Goal: Check status: Check status

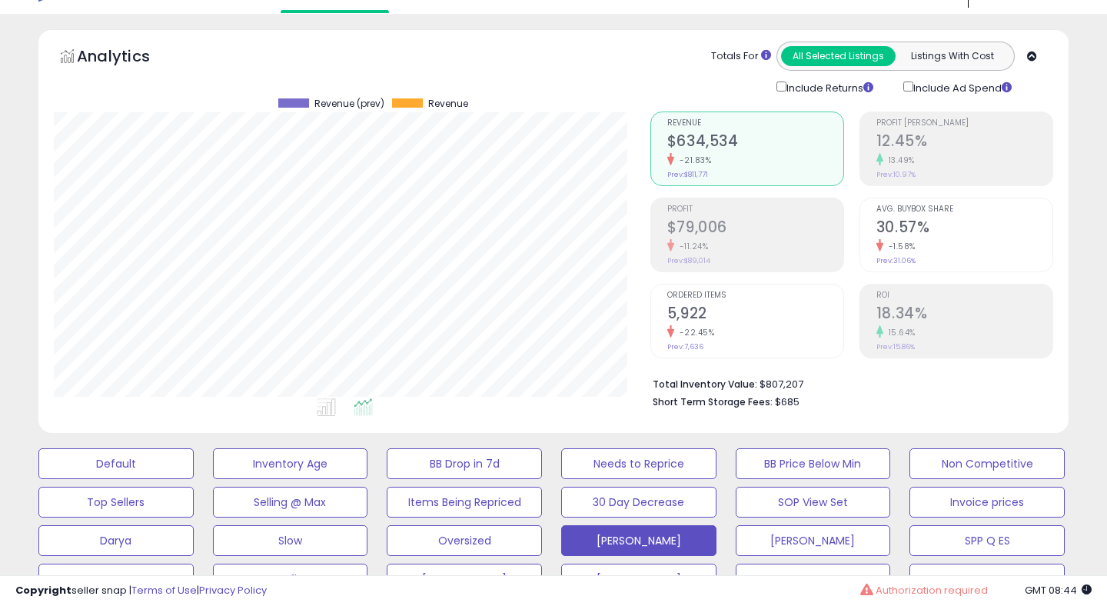
scroll to position [37, 0]
click at [719, 228] on h2 "$79,006" at bounding box center [755, 228] width 176 height 21
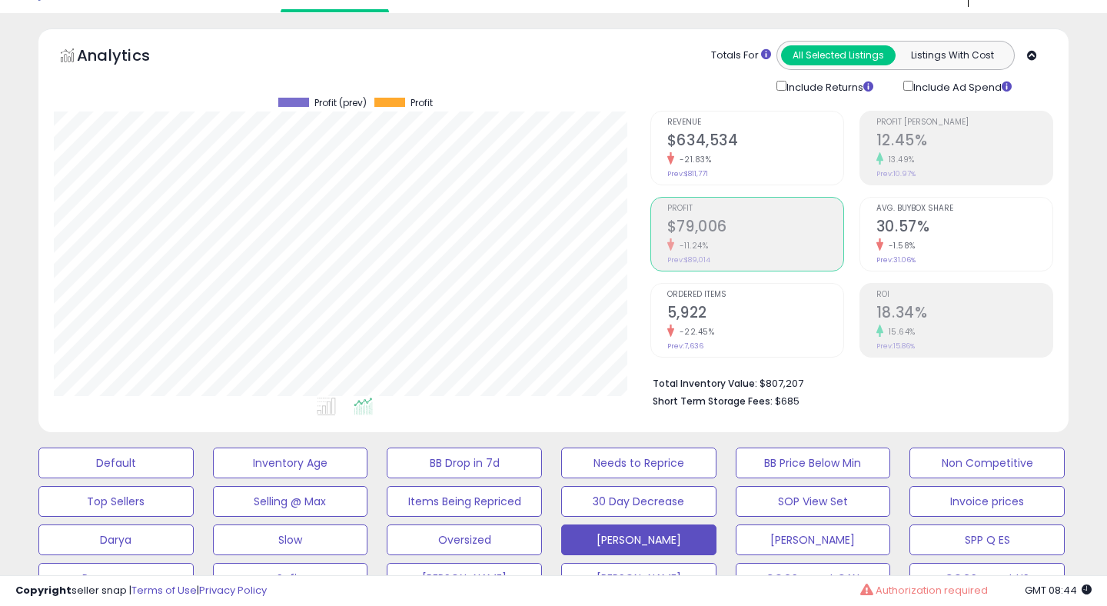
scroll to position [315, 596]
click at [709, 131] on h2 "$634,534" at bounding box center [755, 141] width 176 height 21
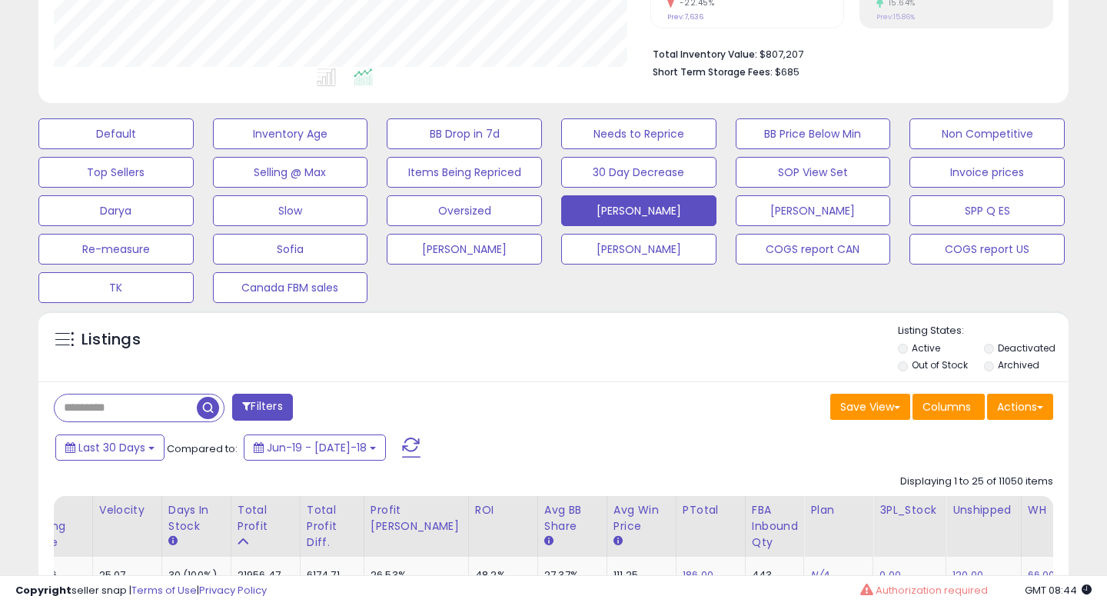
scroll to position [379, 0]
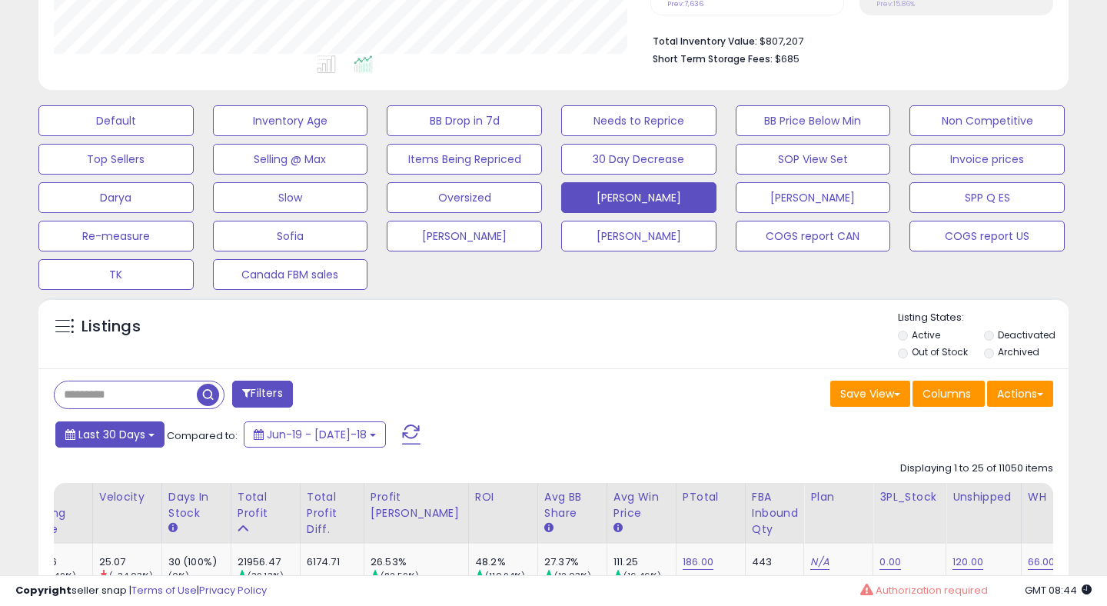
click at [105, 426] on button "Last 30 Days" at bounding box center [109, 434] width 109 height 26
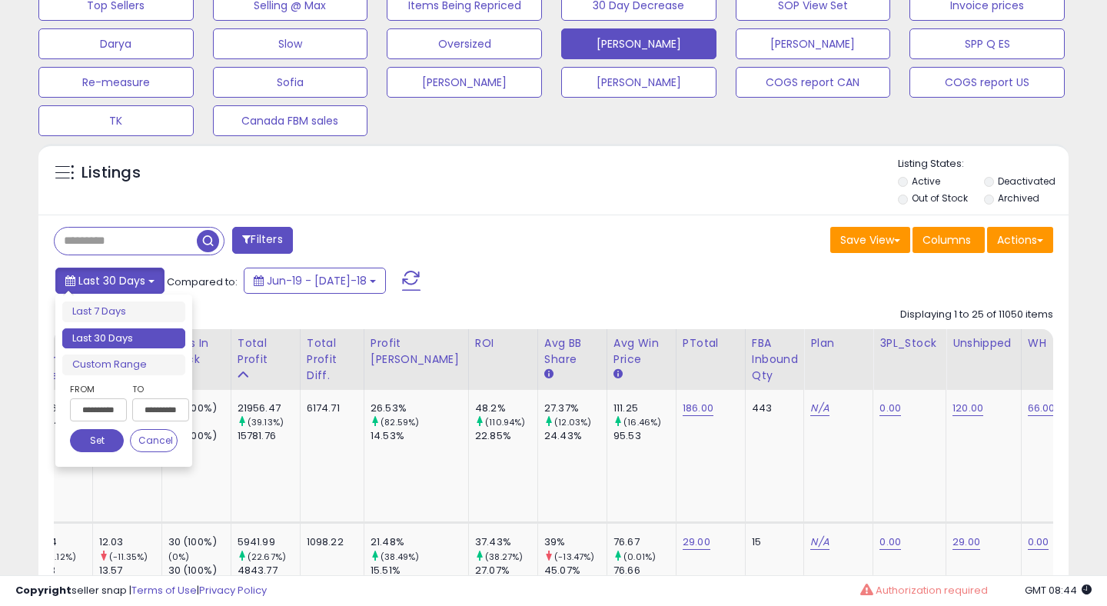
scroll to position [583, 0]
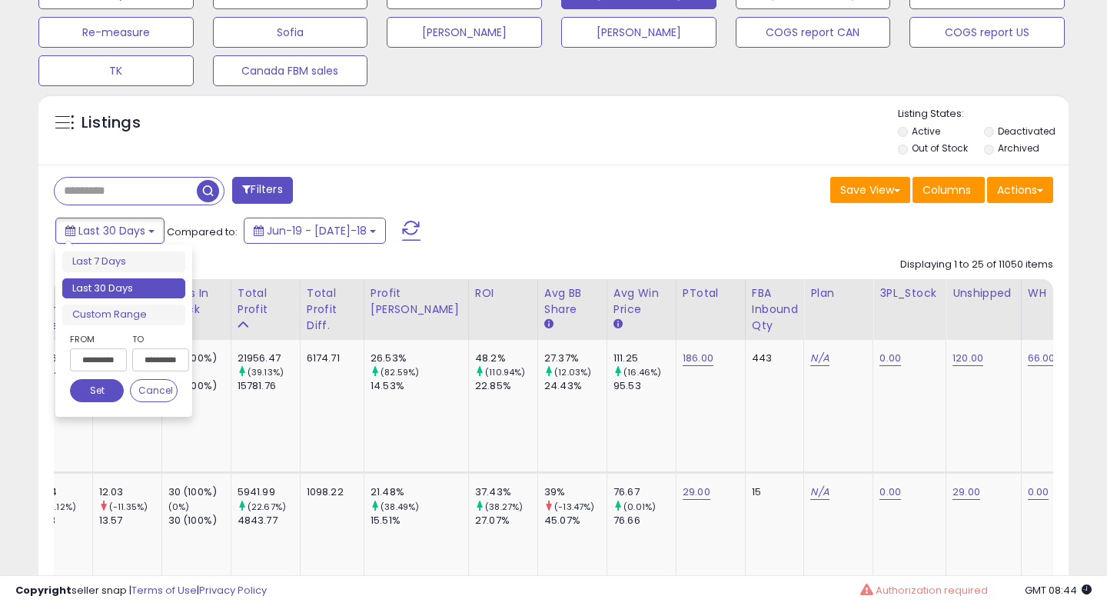
click at [122, 358] on input "**********" at bounding box center [98, 359] width 57 height 23
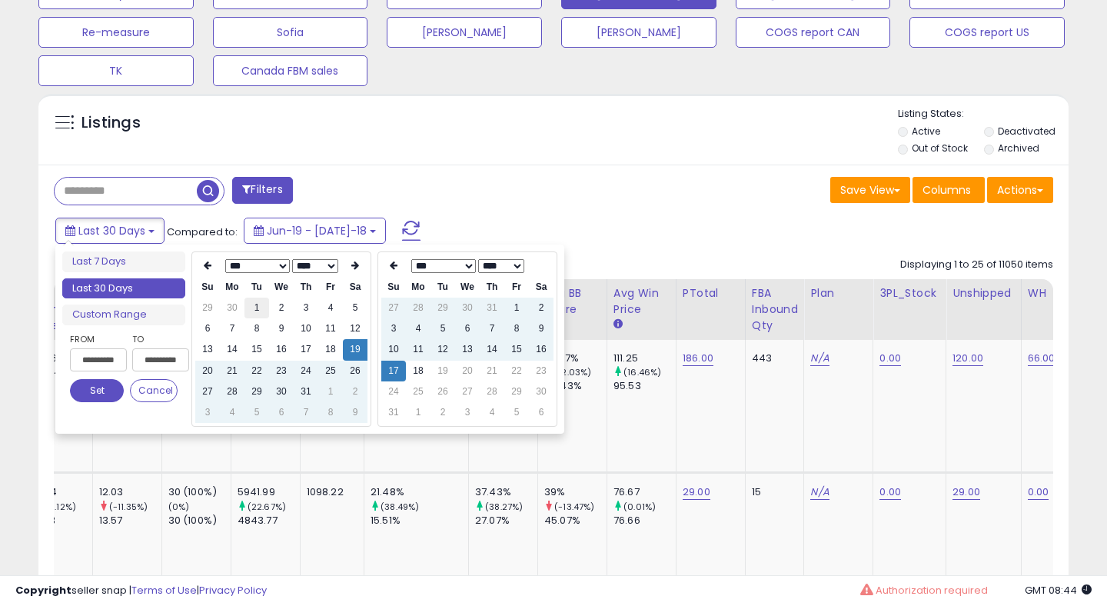
click at [260, 306] on td "1" at bounding box center [257, 308] width 25 height 21
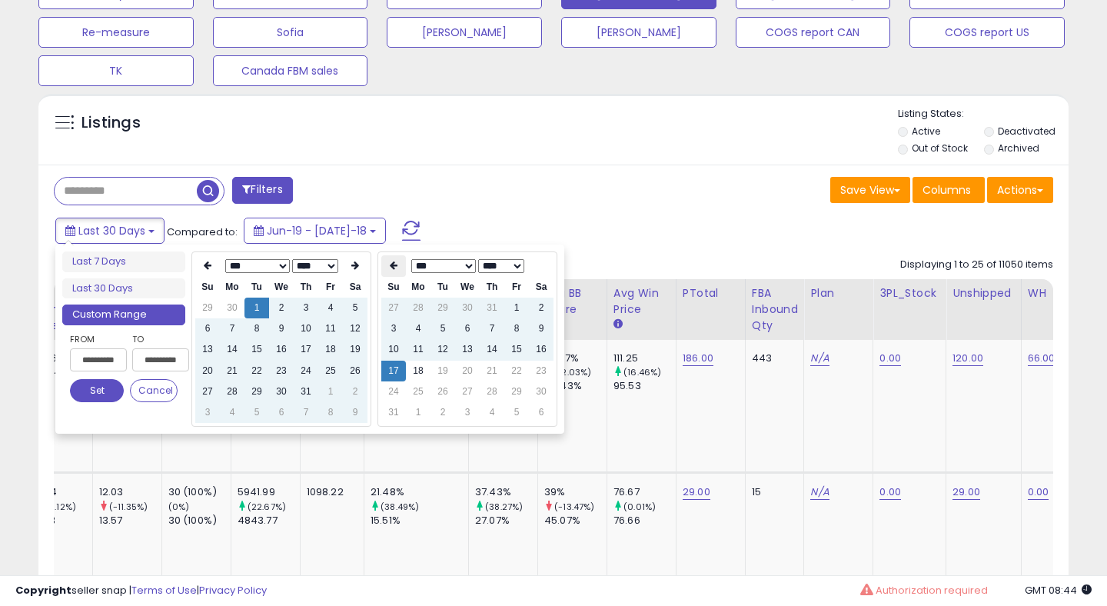
click at [388, 268] on th at bounding box center [393, 266] width 25 height 22
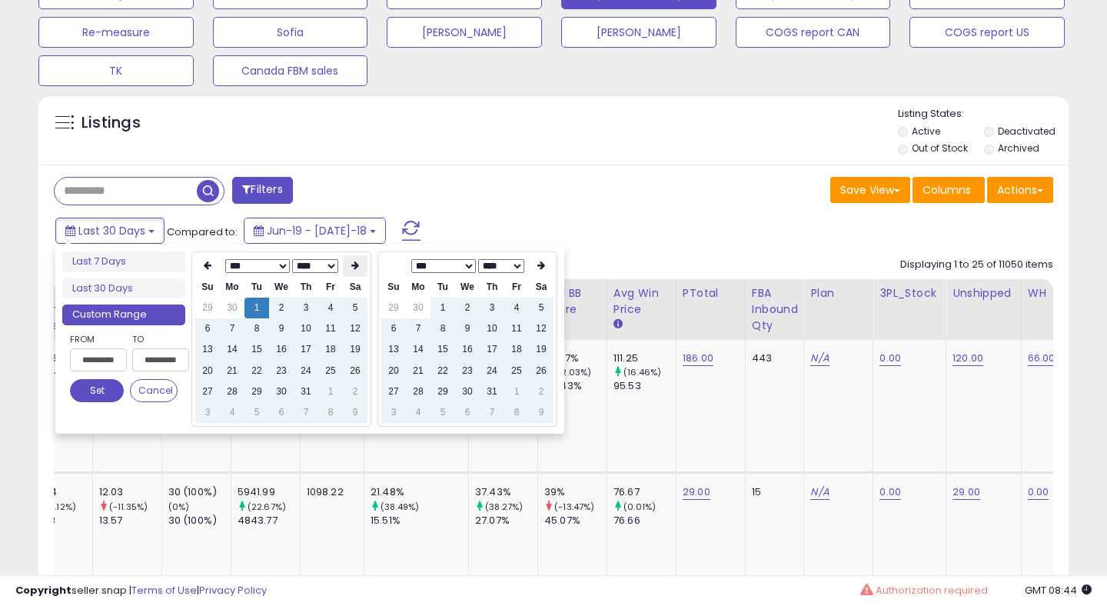
click at [350, 272] on th at bounding box center [355, 266] width 25 height 22
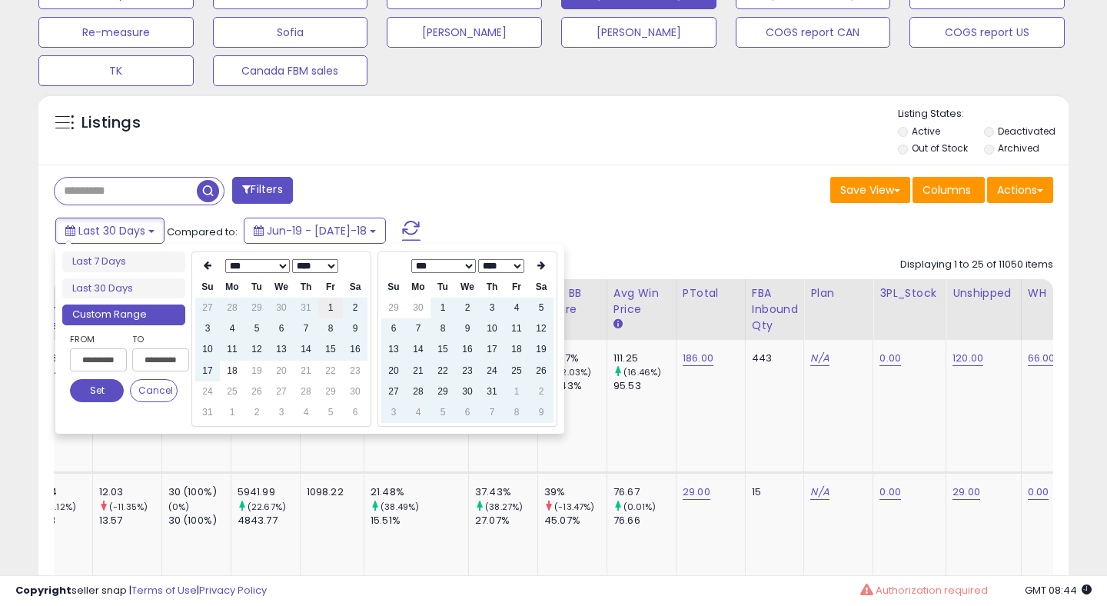
click at [327, 308] on td "1" at bounding box center [330, 308] width 25 height 21
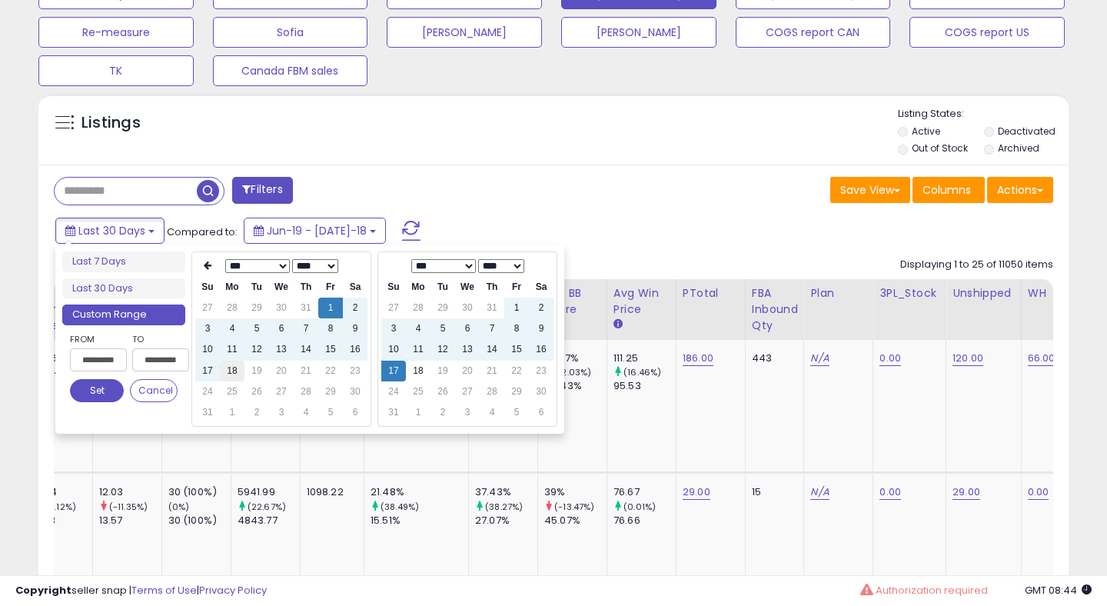
type input "**********"
click at [231, 372] on td "18" at bounding box center [232, 371] width 25 height 21
type input "**********"
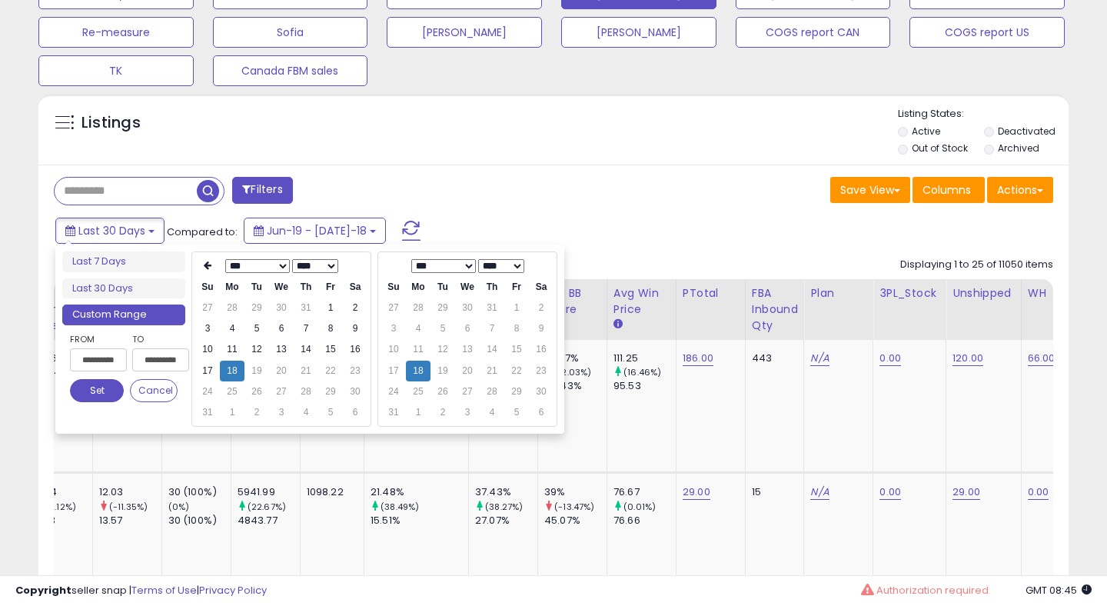
click at [330, 298] on th "Fr" at bounding box center [330, 287] width 25 height 21
click at [332, 308] on td "1" at bounding box center [330, 308] width 25 height 21
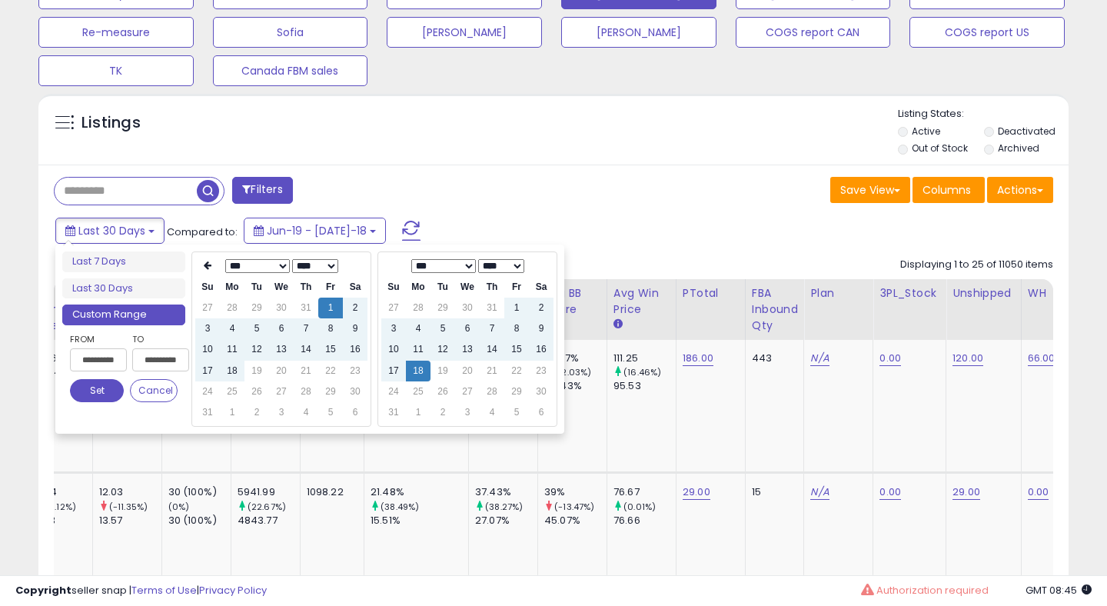
type input "**********"
click at [80, 384] on button "Set" at bounding box center [97, 390] width 54 height 23
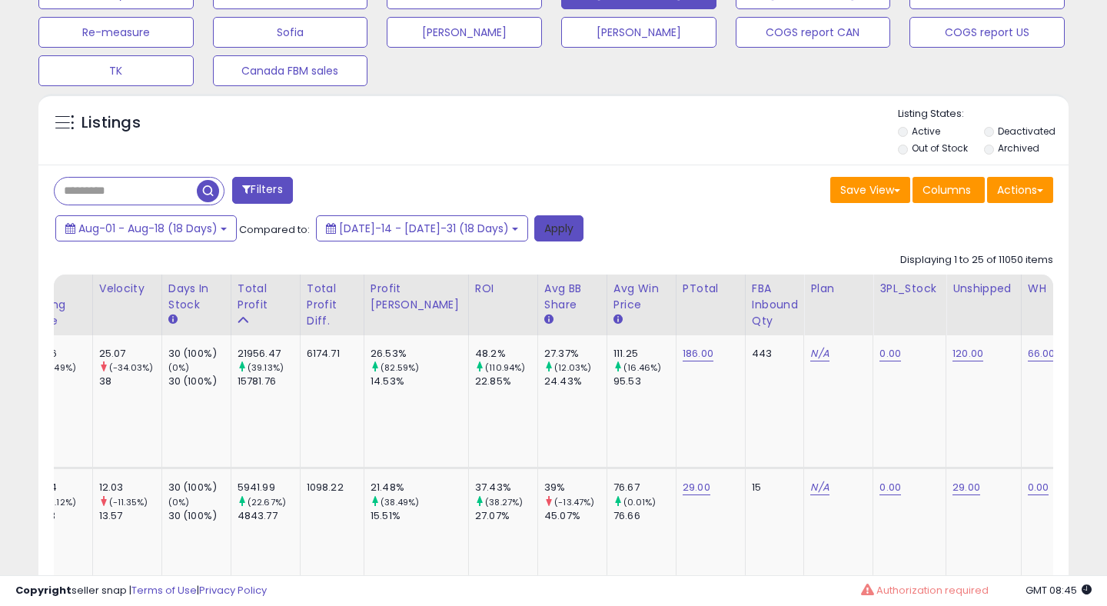
click at [537, 229] on button "Apply" at bounding box center [558, 228] width 49 height 26
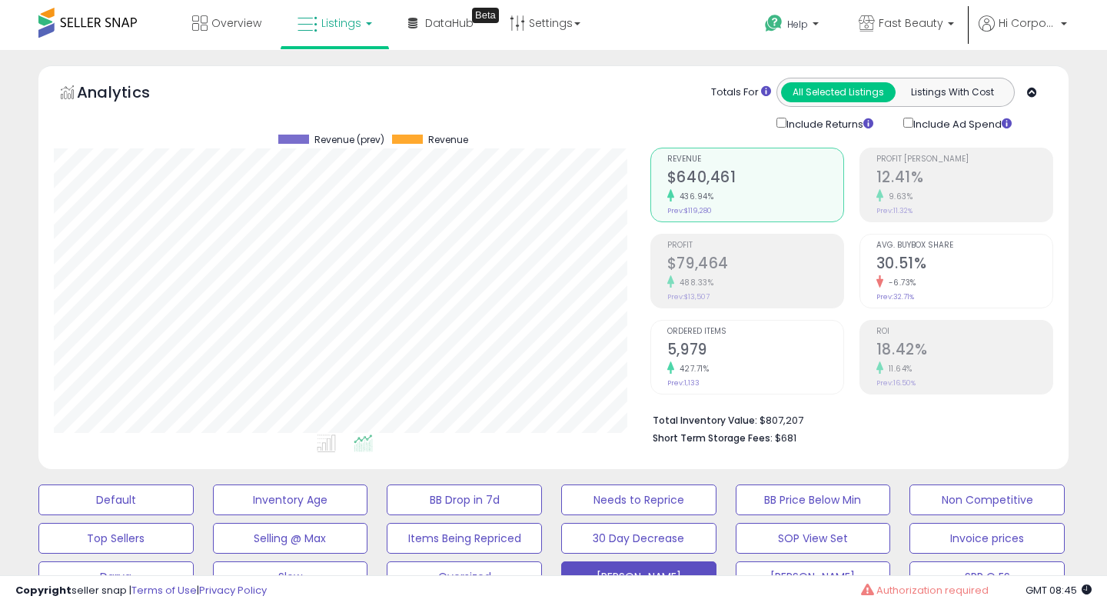
scroll to position [315, 596]
